Goal: Task Accomplishment & Management: Manage account settings

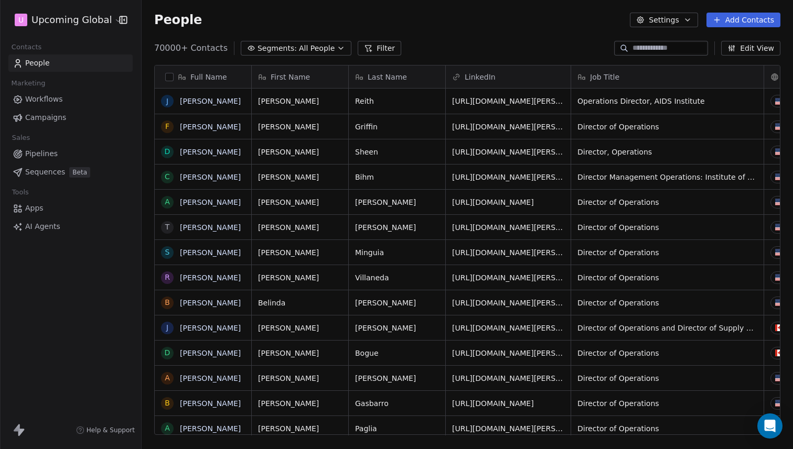
scroll to position [8, 8]
click at [100, 23] on html "U Upcoming Global Contacts People Marketing Workflows Campaigns Sales Pipelines…" at bounding box center [396, 224] width 793 height 449
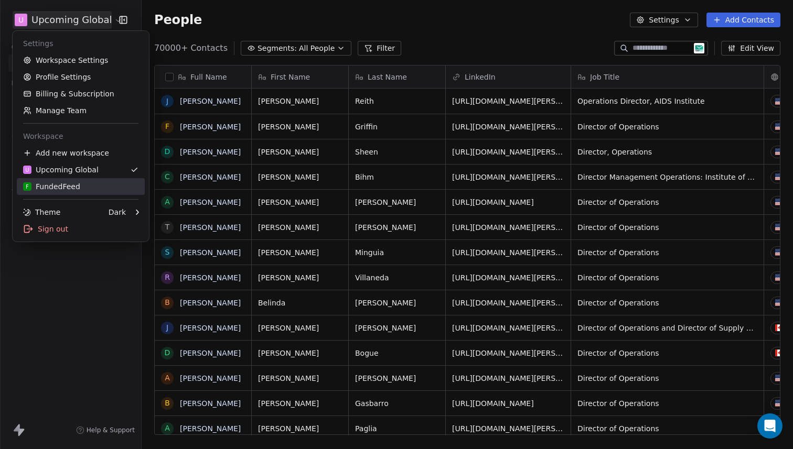
click at [80, 182] on div "F FundedFeed" at bounding box center [80, 186] width 115 height 10
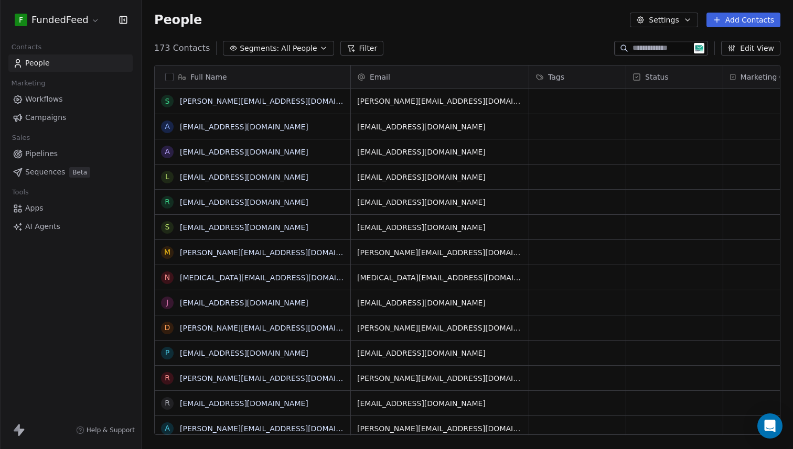
scroll to position [387, 643]
click at [60, 96] on span "Workflows" at bounding box center [44, 99] width 38 height 11
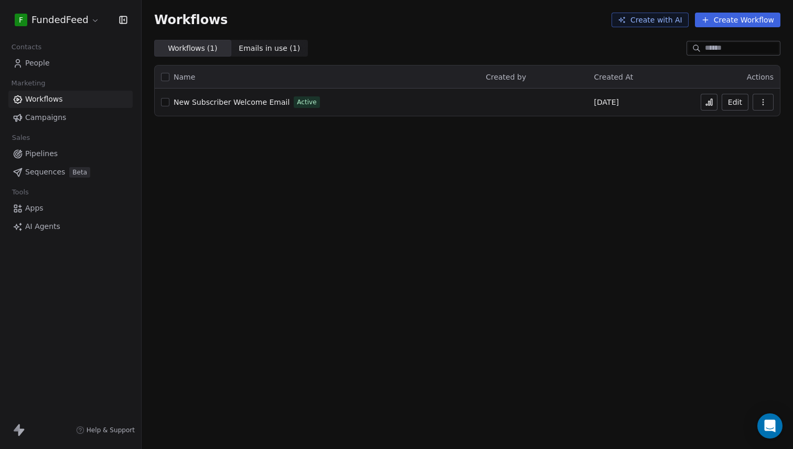
click at [763, 98] on icon "button" at bounding box center [762, 102] width 8 height 8
click at [591, 131] on div "Workflows Create with AI Create Workflow Workflows ( 1 ) Workflows ( 1 ) Emails…" at bounding box center [467, 224] width 651 height 449
click at [336, 96] on div "New Subscriber Welcome Email Active" at bounding box center [317, 102] width 312 height 15
click at [723, 105] on button "Edit" at bounding box center [734, 102] width 27 height 17
click at [281, 50] on span "Emails in use ( 1 )" at bounding box center [268, 48] width 61 height 11
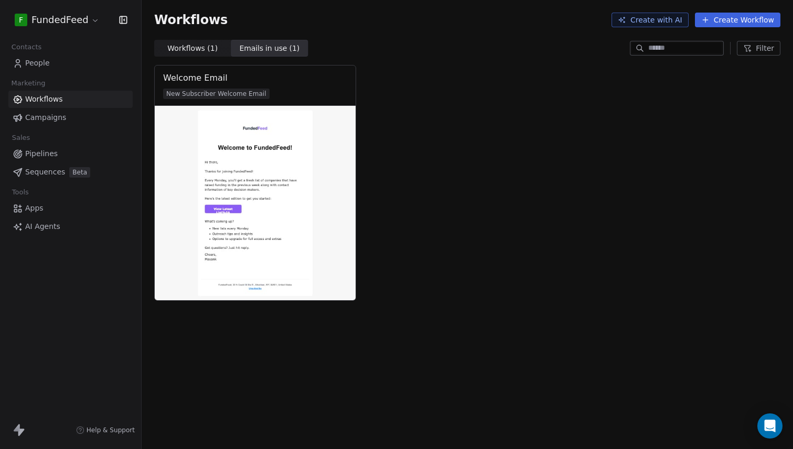
click at [213, 51] on span "Workflows ( 1 ) Workflows ( 1 )" at bounding box center [192, 48] width 77 height 17
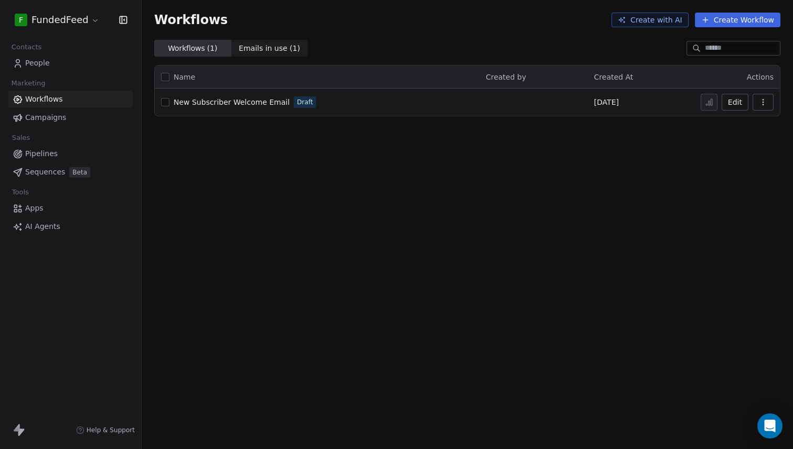
click at [38, 62] on span "People" at bounding box center [37, 63] width 25 height 11
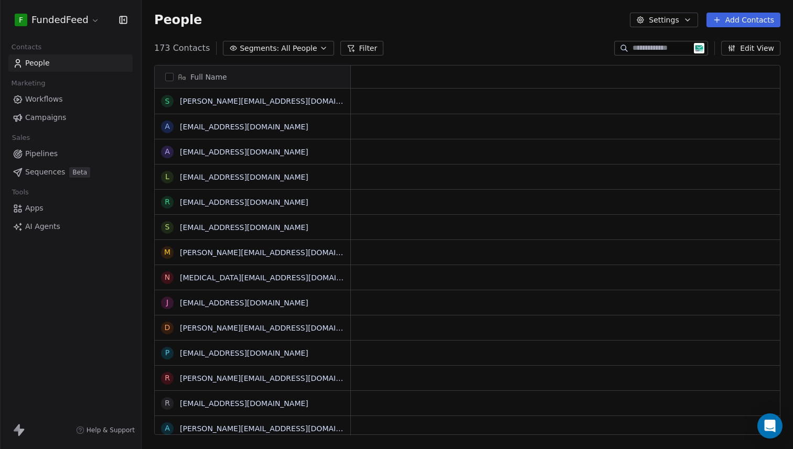
scroll to position [8, 8]
